Goal: Transaction & Acquisition: Download file/media

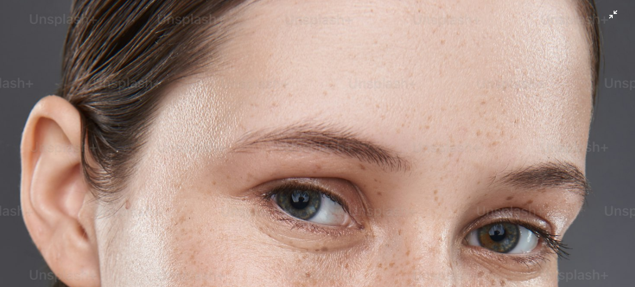
scroll to position [273, 0]
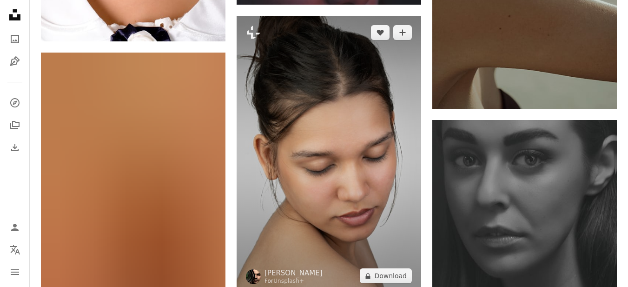
scroll to position [19977, 0]
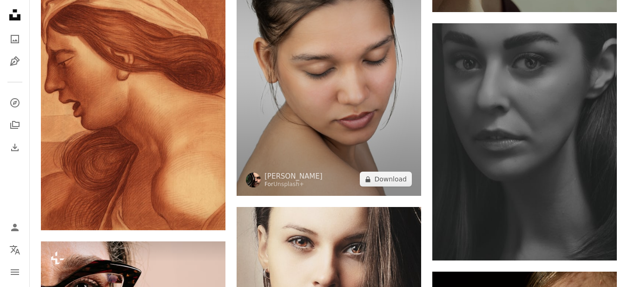
click at [289, 98] on img at bounding box center [328, 57] width 184 height 277
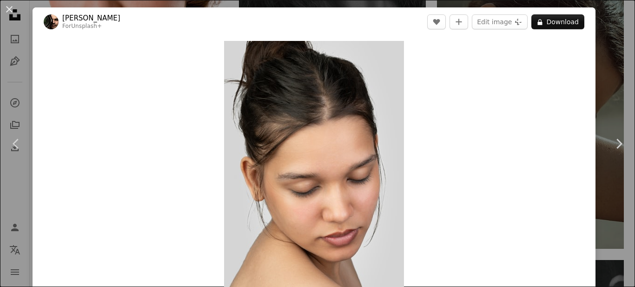
click at [9, 11] on icon "Unsplash logo Unsplash Home" at bounding box center [15, 15] width 19 height 19
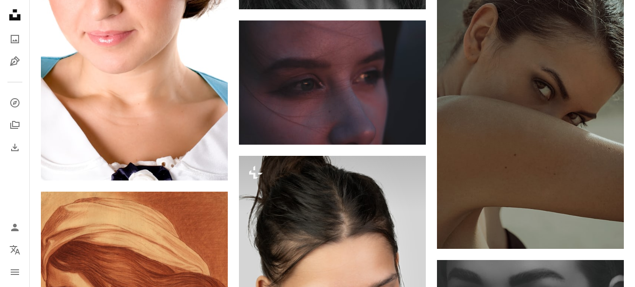
drag, startPoint x: 4, startPoint y: 7, endPoint x: 21, endPoint y: 18, distance: 20.5
click at [4, 7] on nav "Unsplash logo Unsplash Home A photo Pen Tool A compass A stack of folders Downl…" at bounding box center [15, 143] width 30 height 287
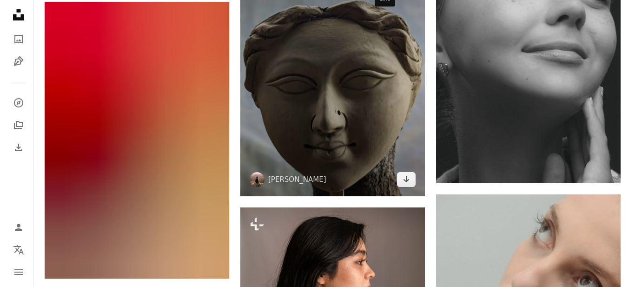
scroll to position [23043, 0]
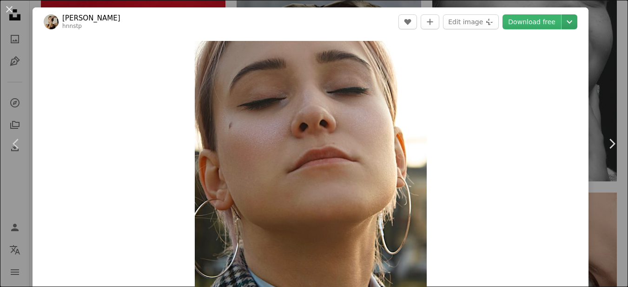
click at [570, 20] on icon "Chevron down" at bounding box center [569, 21] width 15 height 11
click at [569, 25] on icon "Chevron down" at bounding box center [569, 21] width 15 height 11
click at [569, 23] on icon "Choose download size" at bounding box center [569, 21] width 6 height 3
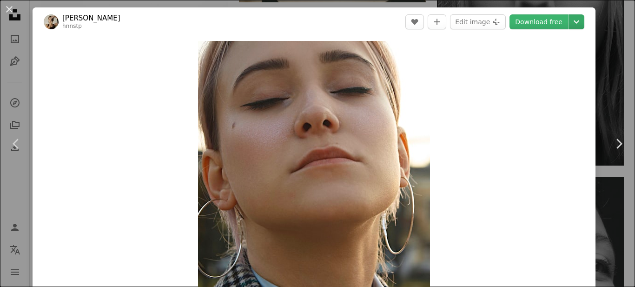
click at [573, 23] on icon "Choose download size" at bounding box center [576, 21] width 6 height 3
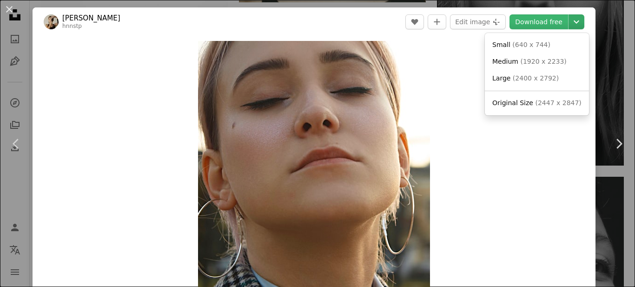
click at [573, 23] on icon "Choose download size" at bounding box center [576, 21] width 6 height 3
click at [528, 96] on link "Original Size ( 2447 x 2847 )" at bounding box center [536, 103] width 97 height 17
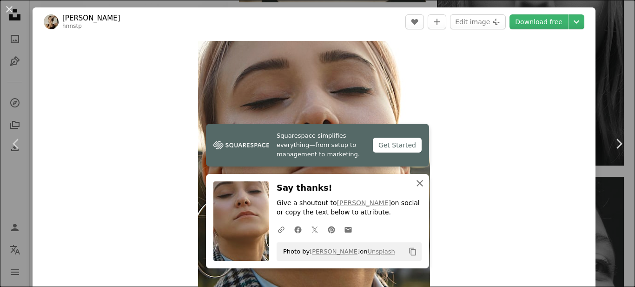
click at [414, 183] on icon "An X shape" at bounding box center [419, 182] width 11 height 11
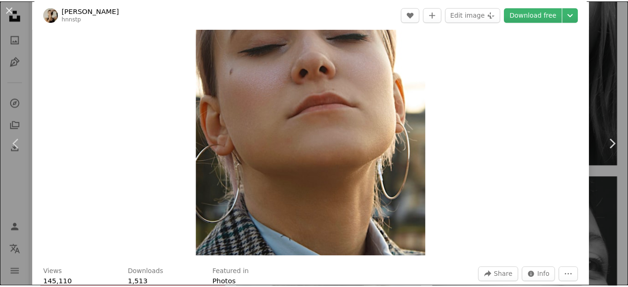
scroll to position [46, 0]
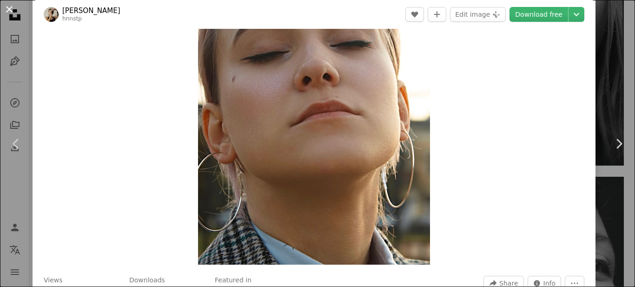
click at [4, 5] on button "An X shape" at bounding box center [9, 9] width 11 height 11
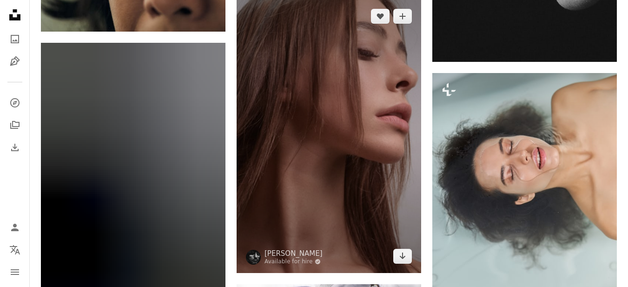
scroll to position [26341, 0]
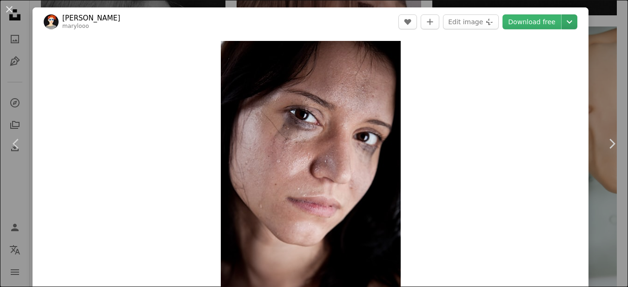
click at [565, 20] on icon "Chevron down" at bounding box center [569, 21] width 15 height 11
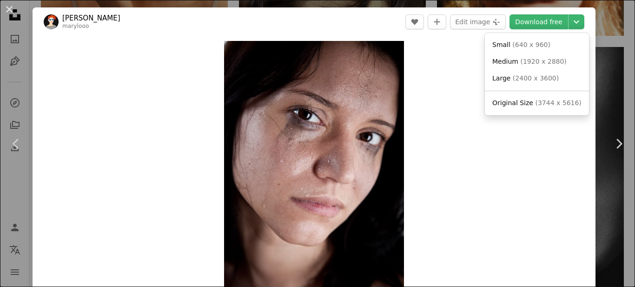
click at [518, 98] on link "Original Size ( 3744 x 5616 )" at bounding box center [536, 103] width 97 height 17
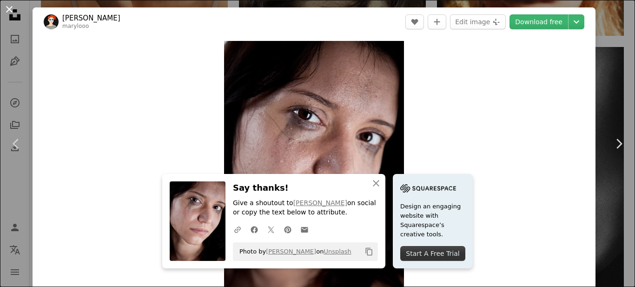
click at [13, 4] on button "An X shape" at bounding box center [9, 9] width 11 height 11
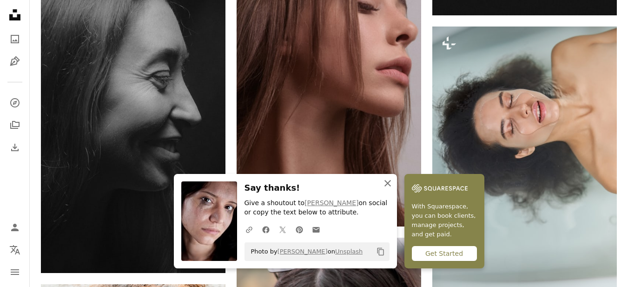
click at [393, 184] on icon "An X shape" at bounding box center [387, 182] width 11 height 11
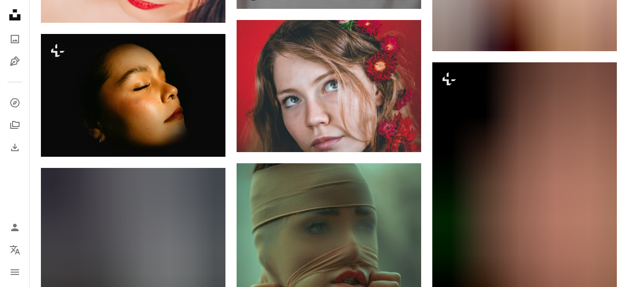
scroll to position [27131, 0]
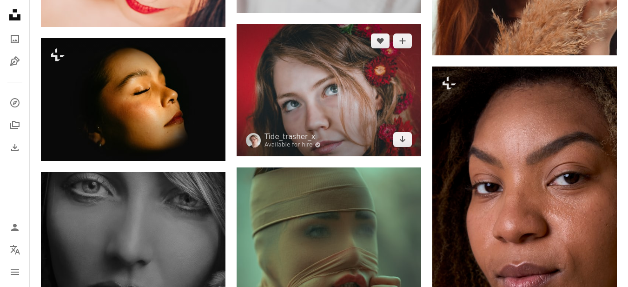
click at [331, 82] on img at bounding box center [328, 90] width 184 height 132
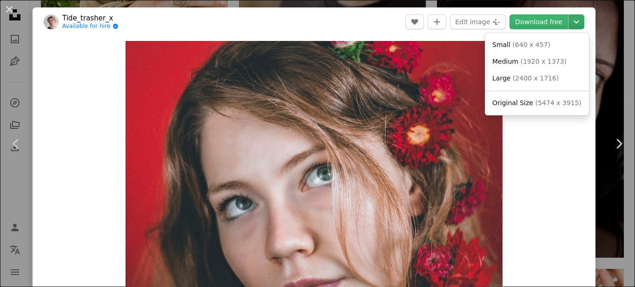
click at [574, 15] on button "Chevron down" at bounding box center [576, 21] width 16 height 15
click at [512, 102] on span "Original Size" at bounding box center [512, 102] width 41 height 7
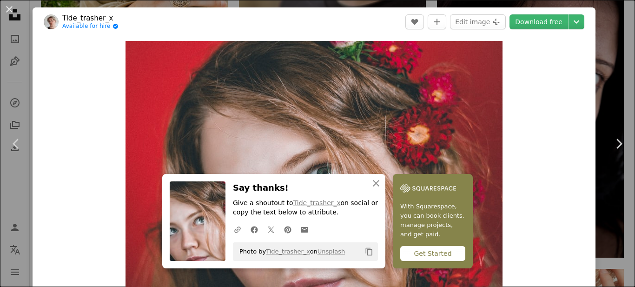
click at [602, 56] on div "An X shape Chevron left Chevron right Tide_trasher_x Available for hire A check…" at bounding box center [317, 143] width 635 height 287
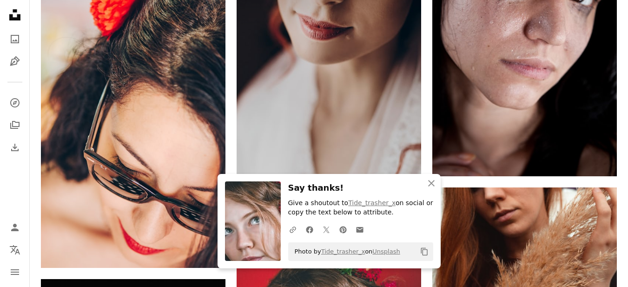
scroll to position [26852, 0]
